Goal: Navigation & Orientation: Go to known website

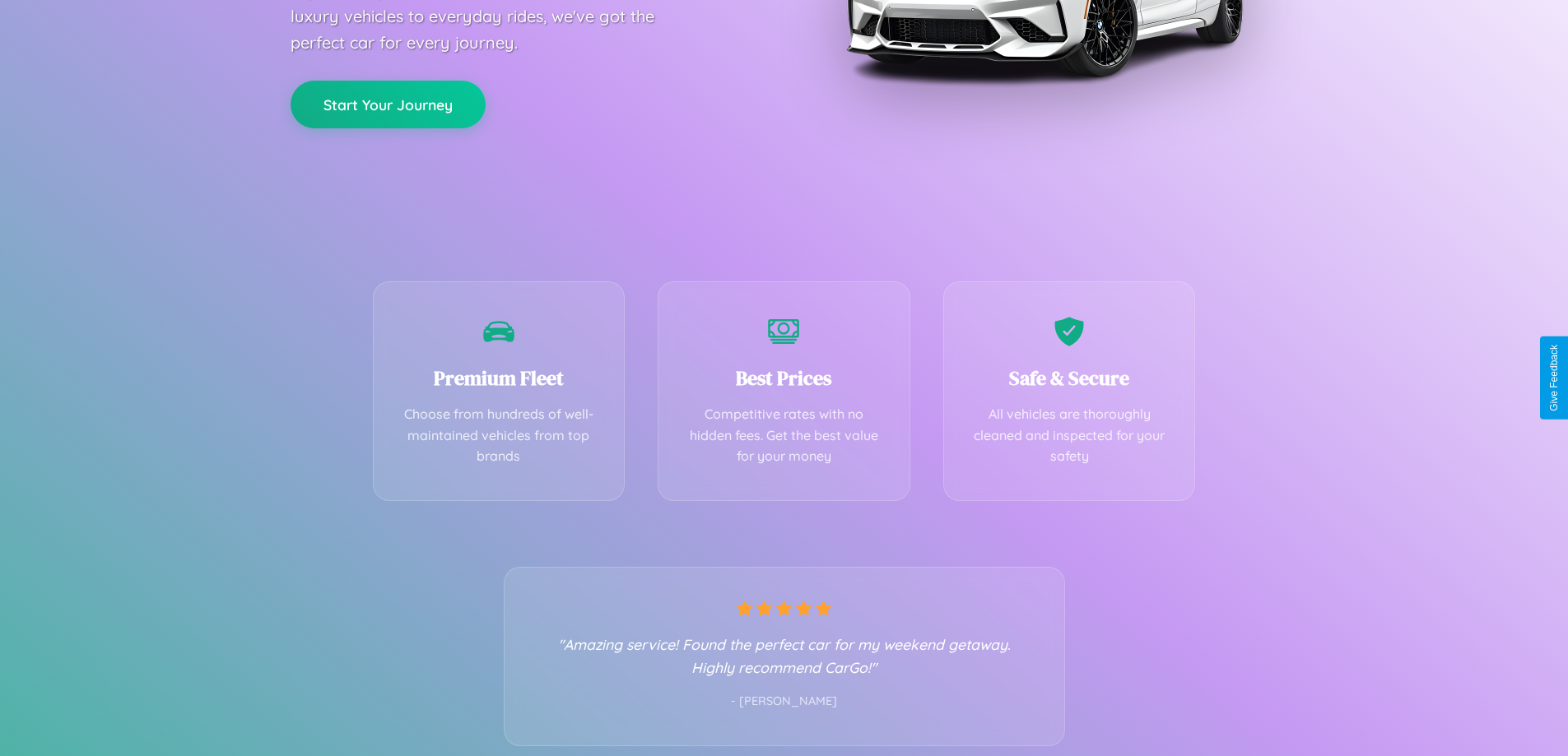
scroll to position [324, 0]
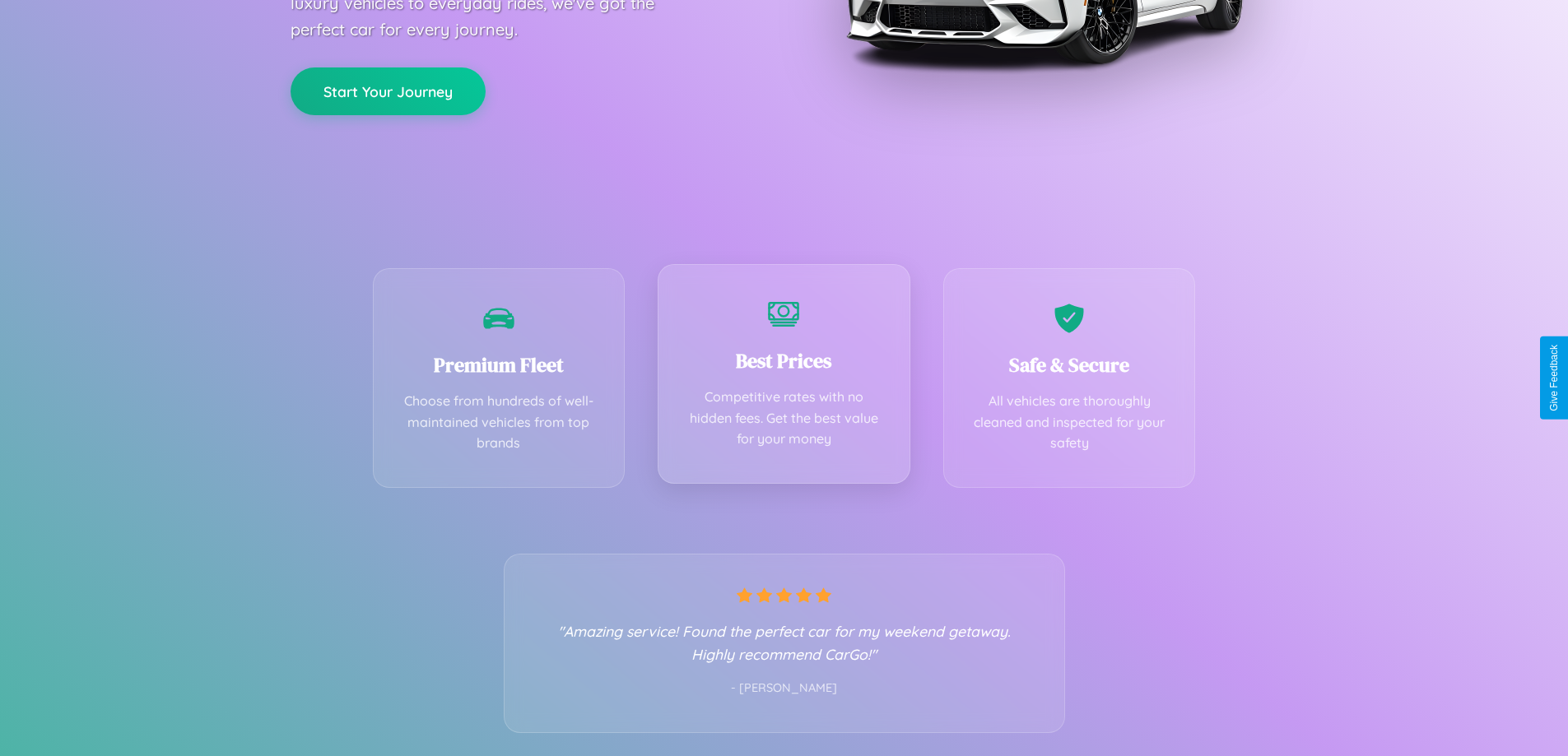
click at [784, 378] on div "Best Prices Competitive rates with no hidden fees. Get the best value for your …" at bounding box center [784, 373] width 252 height 219
click at [388, 89] on button "Start Your Journey" at bounding box center [388, 90] width 195 height 48
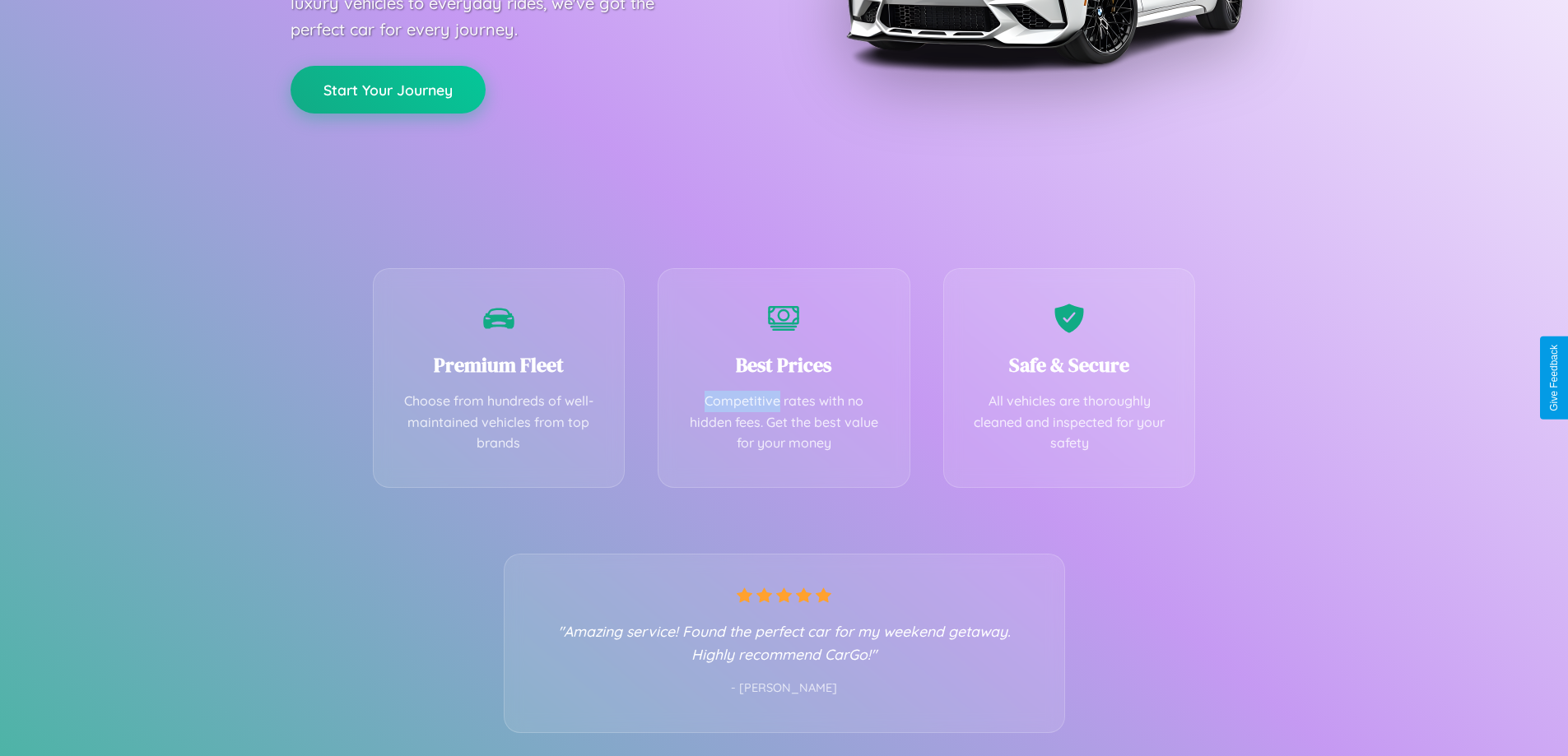
click at [388, 89] on button "Start Your Journey" at bounding box center [388, 90] width 195 height 48
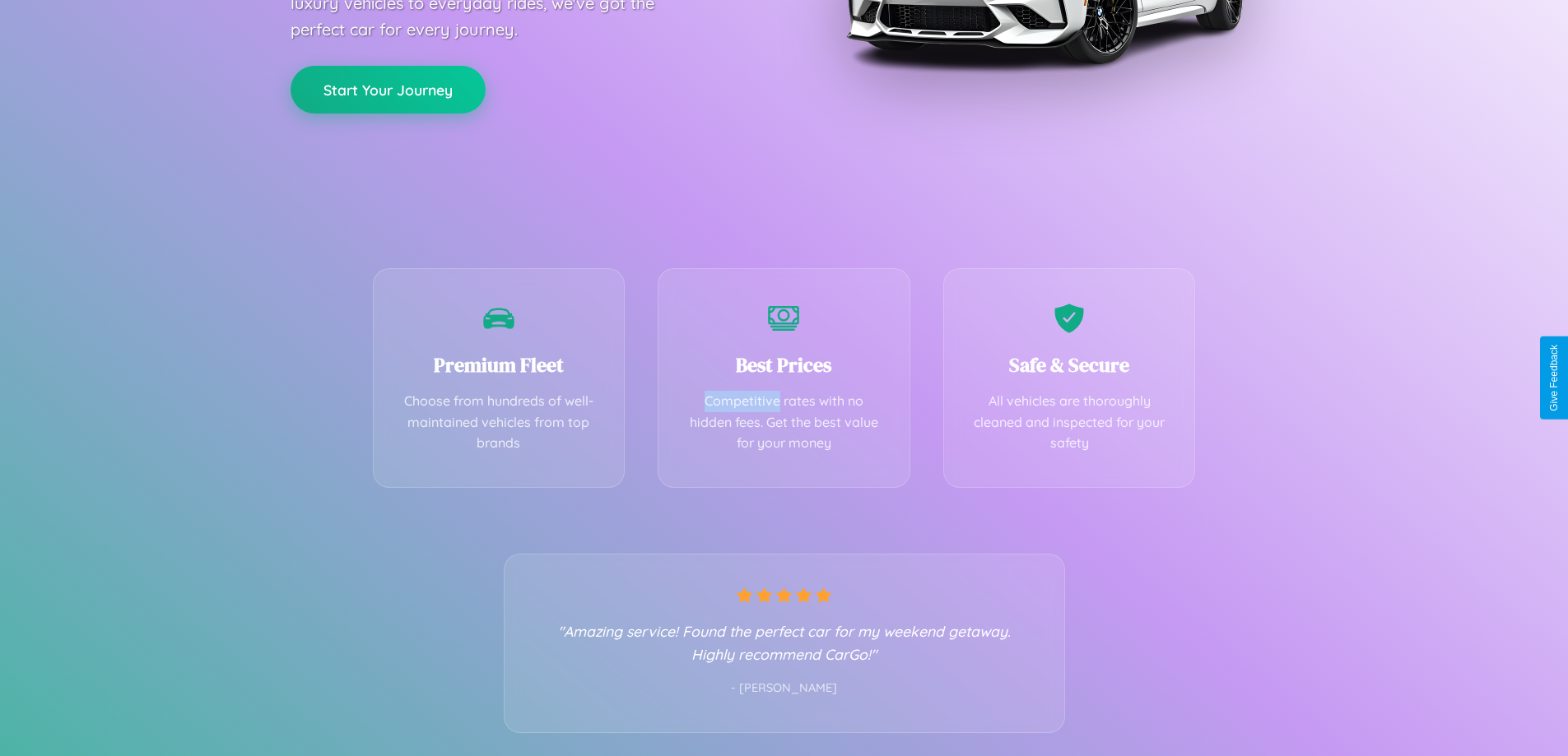
click at [388, 89] on button "Start Your Journey" at bounding box center [388, 90] width 195 height 48
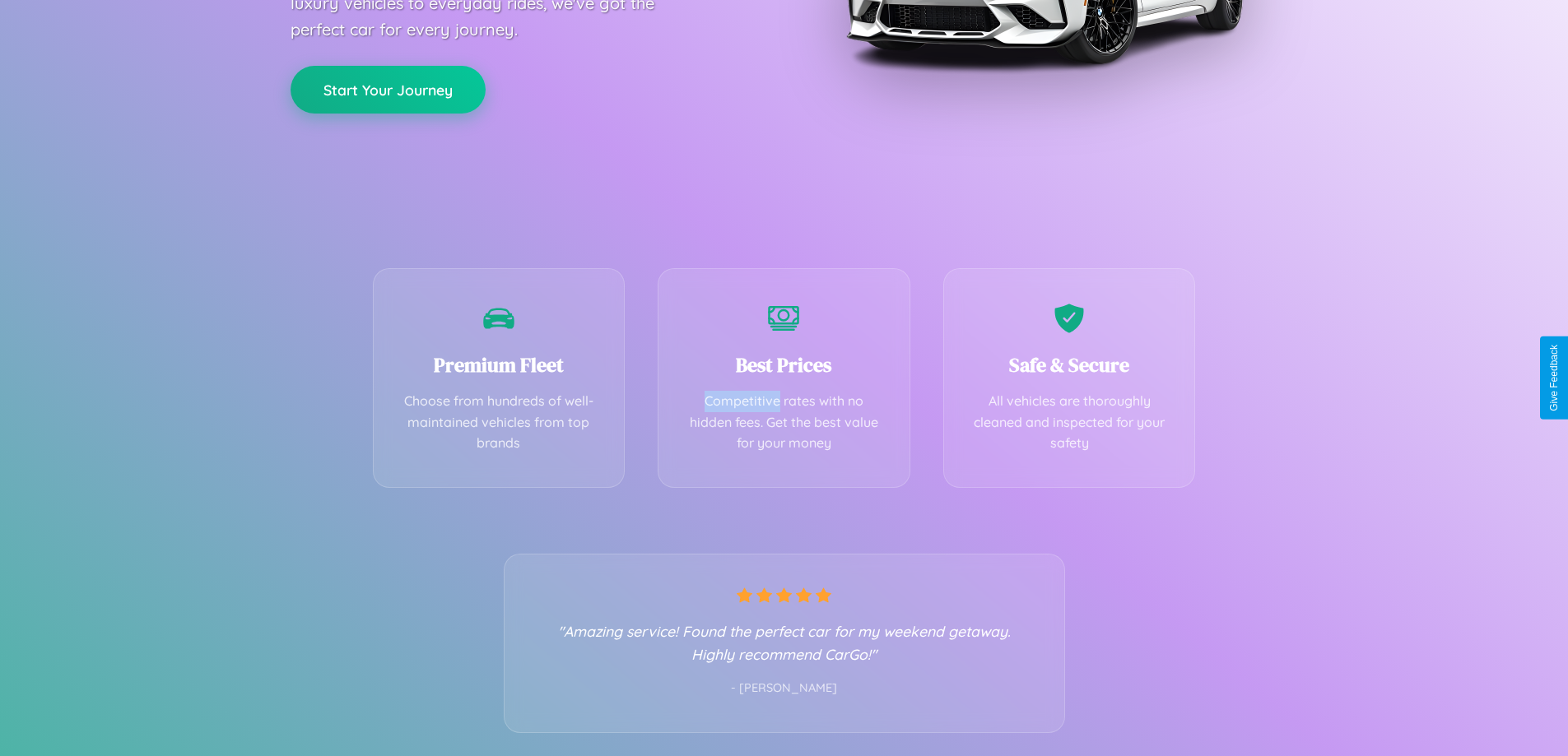
click at [388, 89] on button "Start Your Journey" at bounding box center [388, 90] width 195 height 48
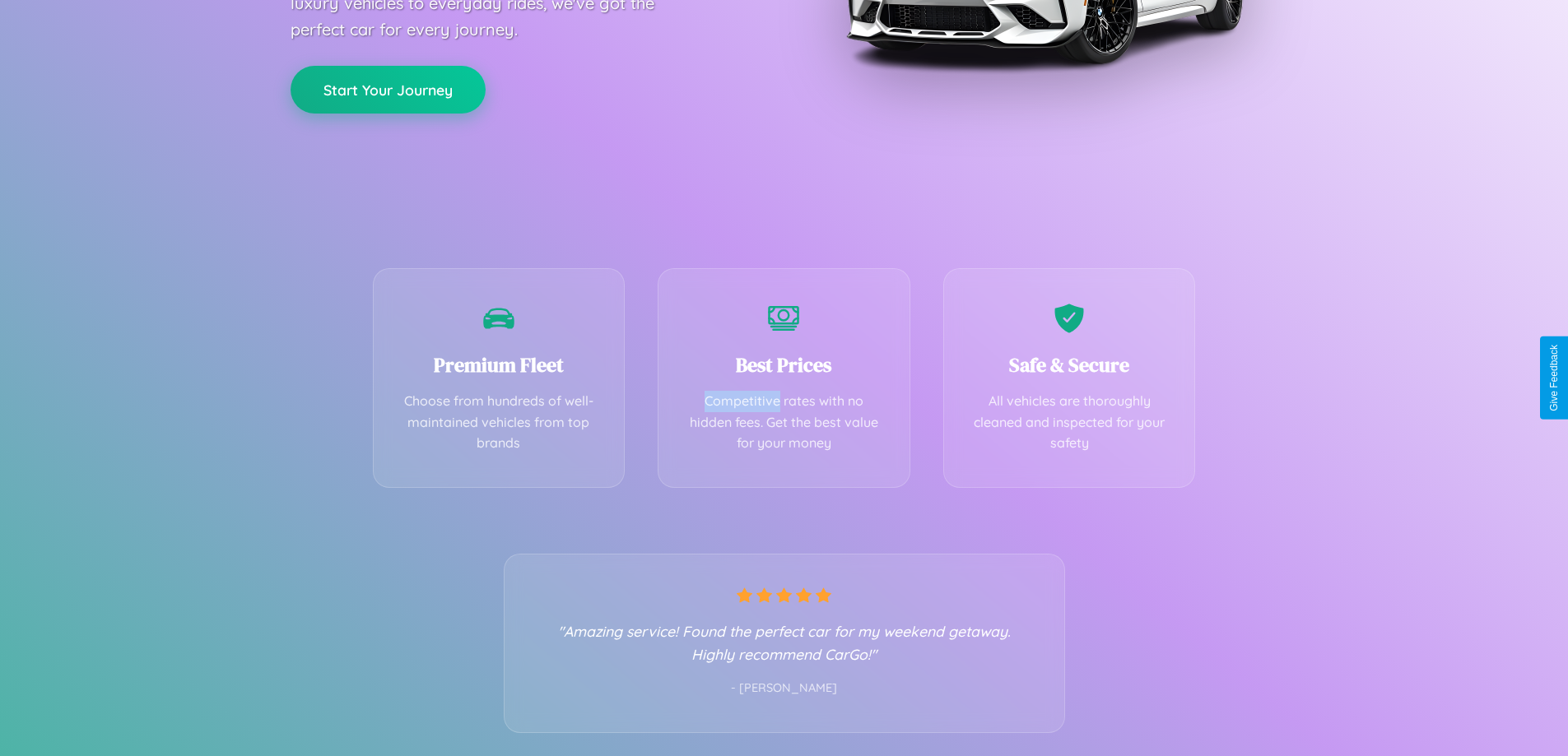
click at [388, 89] on button "Start Your Journey" at bounding box center [388, 90] width 195 height 48
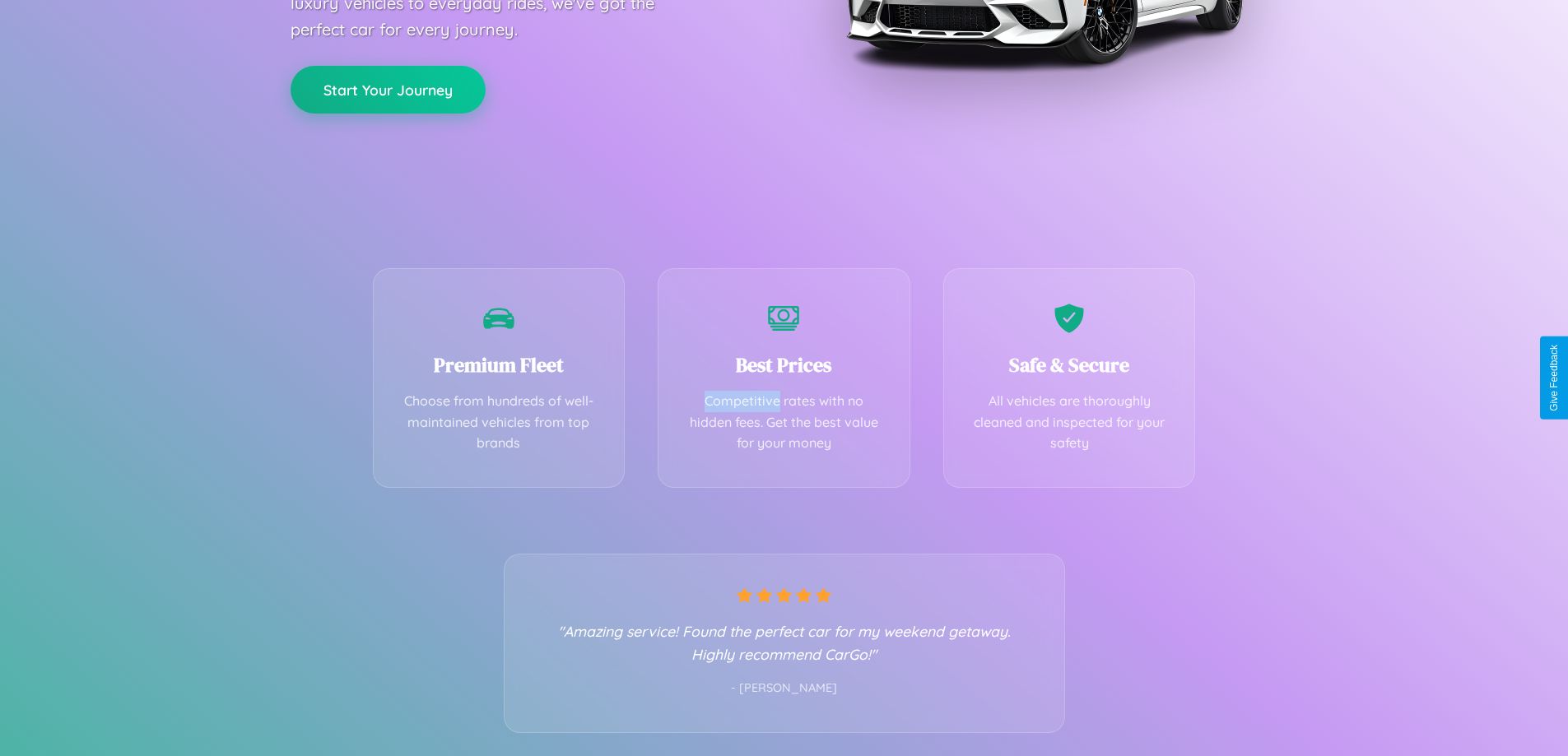
click at [388, 89] on button "Start Your Journey" at bounding box center [388, 90] width 195 height 48
